Goal: Task Accomplishment & Management: Use online tool/utility

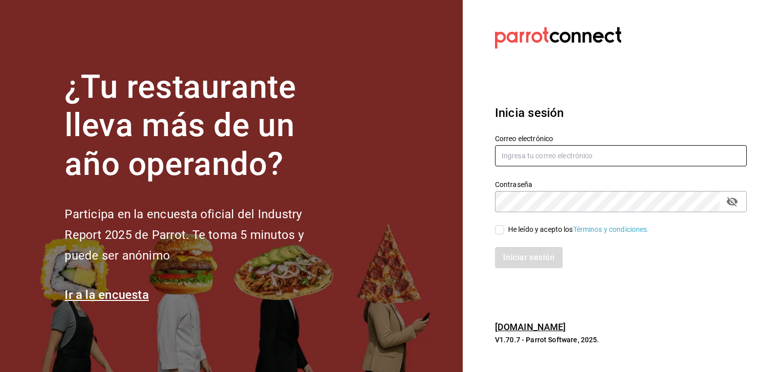
click at [553, 163] on input "text" at bounding box center [621, 155] width 252 height 21
type input "[EMAIL_ADDRESS][DOMAIN_NAME]"
click at [495, 228] on input "He leído y acepto los Términos y condiciones." at bounding box center [499, 229] width 9 height 9
checkbox input "true"
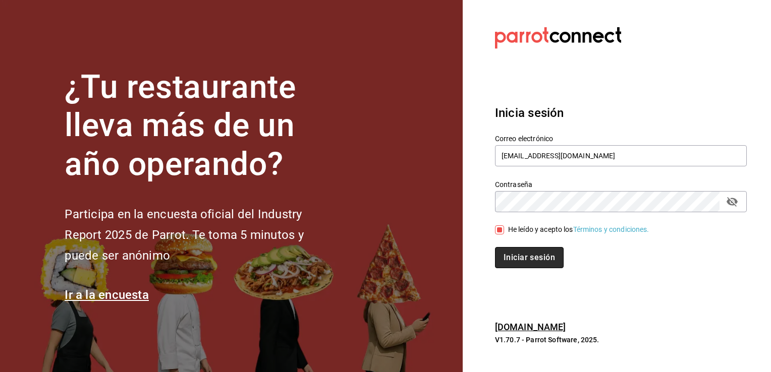
click at [516, 259] on button "Iniciar sesión" at bounding box center [529, 257] width 69 height 21
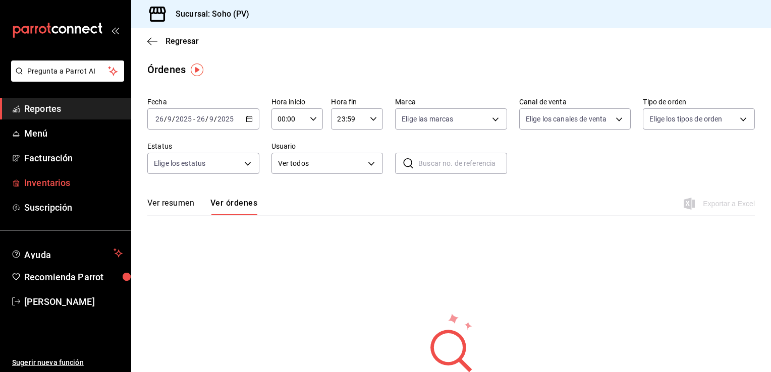
click at [61, 183] on span "Inventarios" at bounding box center [73, 183] width 98 height 14
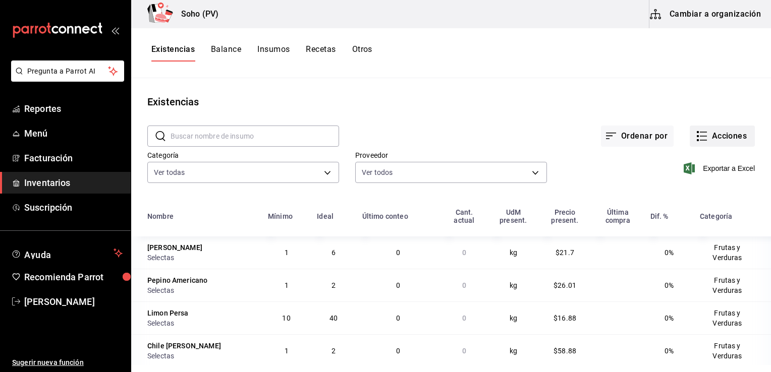
click at [713, 133] on button "Acciones" at bounding box center [721, 136] width 65 height 21
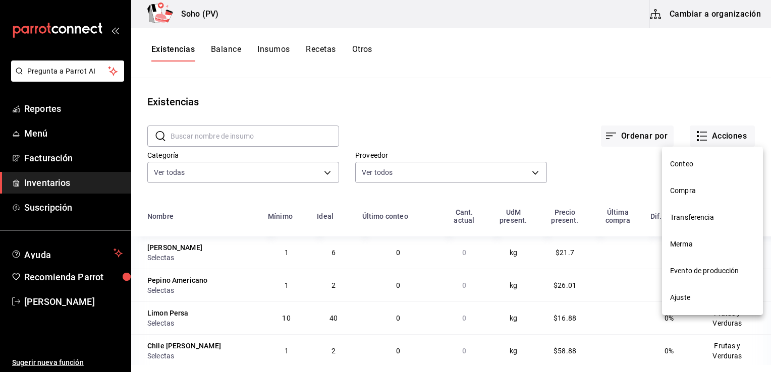
click at [690, 166] on span "Conteo" at bounding box center [712, 164] width 85 height 11
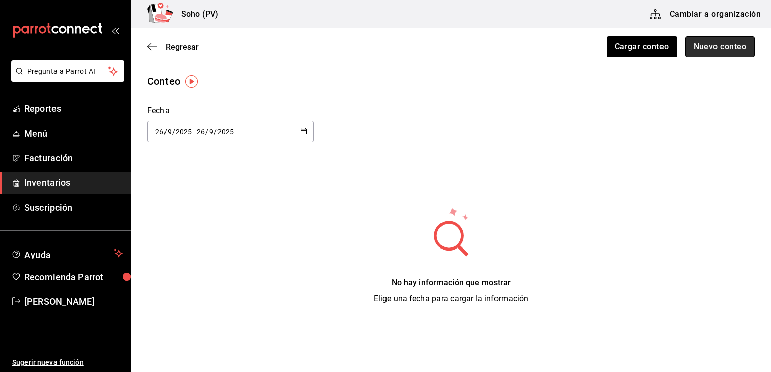
click at [712, 47] on button "Nuevo conteo" at bounding box center [720, 46] width 70 height 21
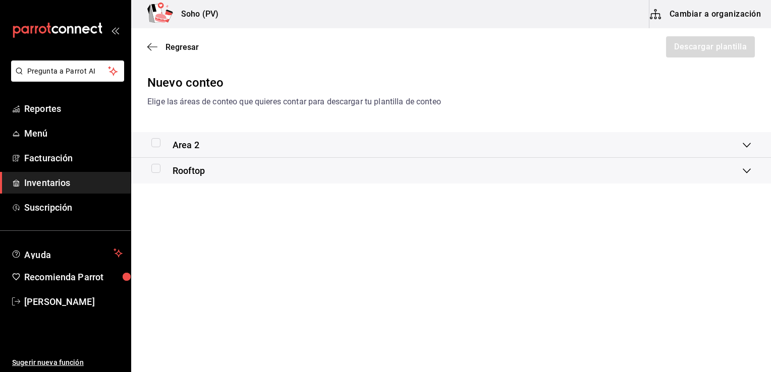
click at [154, 169] on input "checkbox" at bounding box center [155, 168] width 9 height 9
checkbox input "true"
click at [725, 46] on button "Descargar plantilla" at bounding box center [710, 46] width 90 height 21
click at [450, 74] on div "Nuevo conteo" at bounding box center [450, 83] width 607 height 18
click at [148, 47] on icon "button" at bounding box center [149, 47] width 4 height 8
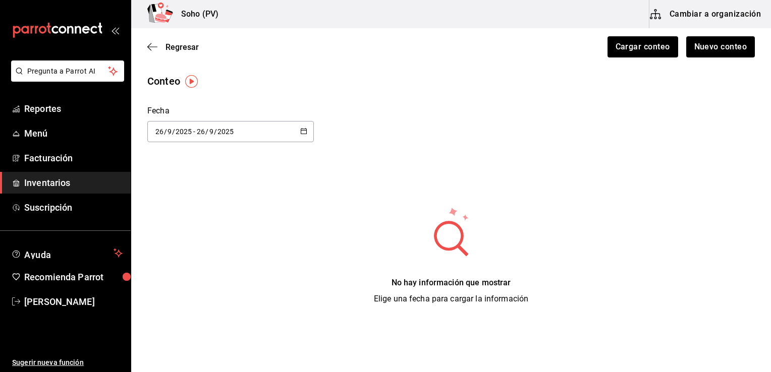
click at [148, 47] on icon "button" at bounding box center [149, 47] width 4 height 8
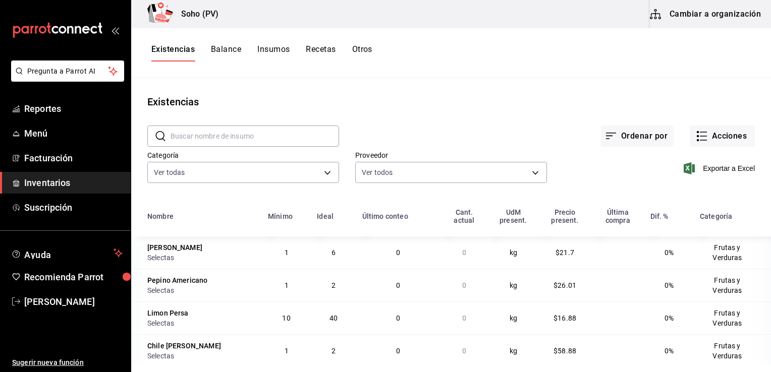
click at [57, 182] on span "Inventarios" at bounding box center [73, 183] width 98 height 14
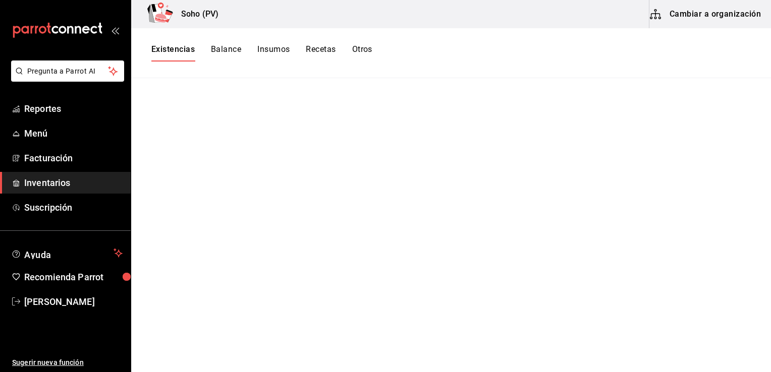
click at [486, 136] on main at bounding box center [451, 221] width 640 height 287
click at [92, 183] on span "Inventarios" at bounding box center [73, 183] width 98 height 14
click at [56, 182] on span "Inventarios" at bounding box center [73, 183] width 98 height 14
click at [442, 343] on main at bounding box center [451, 221] width 640 height 287
click at [323, 324] on main at bounding box center [451, 221] width 640 height 287
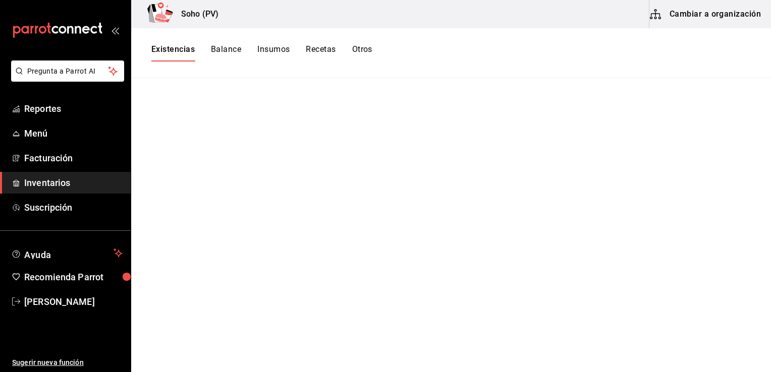
click at [604, 117] on main at bounding box center [451, 221] width 640 height 287
click at [656, 176] on main at bounding box center [451, 221] width 640 height 287
click at [61, 182] on span "Inventarios" at bounding box center [73, 183] width 98 height 14
click at [65, 155] on span "Facturación" at bounding box center [73, 158] width 98 height 14
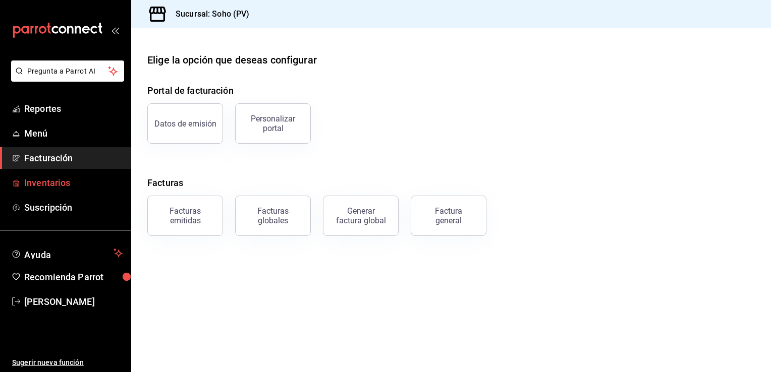
click at [56, 177] on span "Inventarios" at bounding box center [73, 183] width 98 height 14
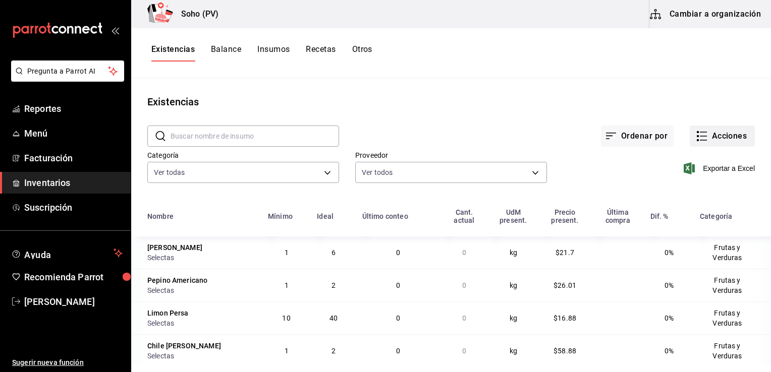
click at [703, 136] on button "Acciones" at bounding box center [721, 136] width 65 height 21
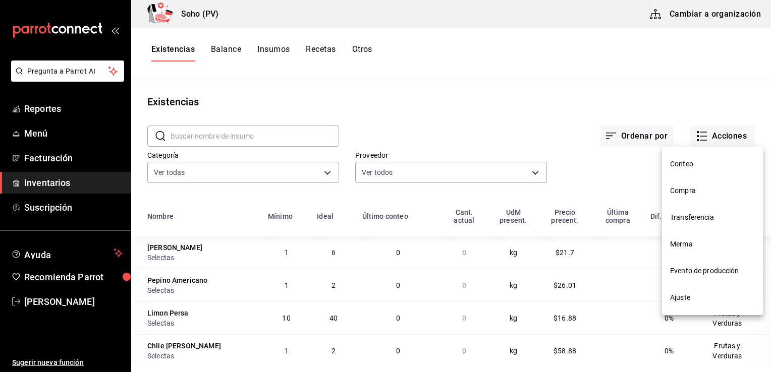
click at [688, 164] on span "Conteo" at bounding box center [712, 164] width 85 height 11
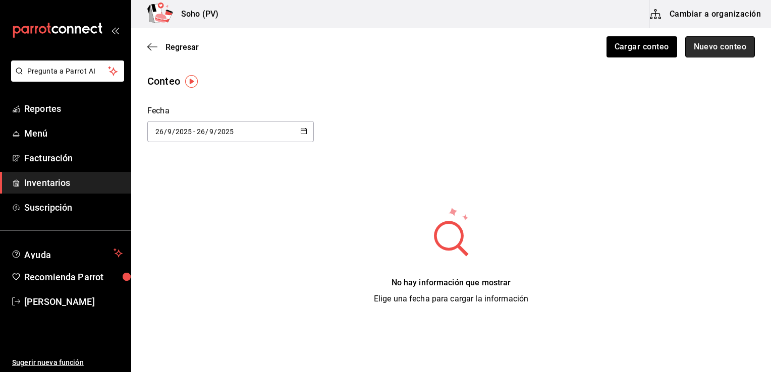
click at [705, 52] on button "Nuevo conteo" at bounding box center [720, 46] width 70 height 21
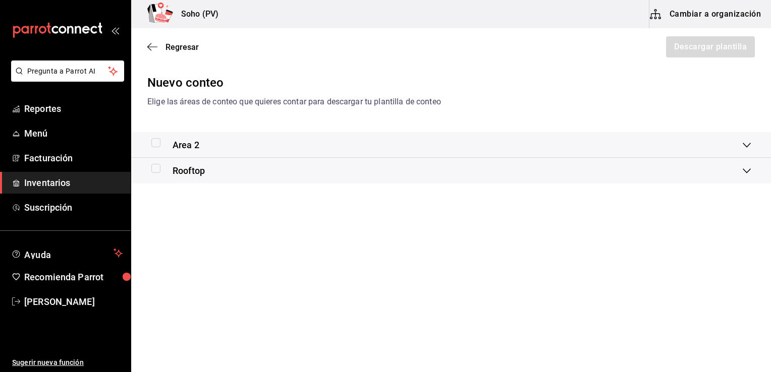
click at [156, 167] on input "checkbox" at bounding box center [155, 168] width 9 height 9
checkbox input "true"
click at [702, 48] on button "Descargar plantilla" at bounding box center [710, 46] width 90 height 21
